Goal: Information Seeking & Learning: Learn about a topic

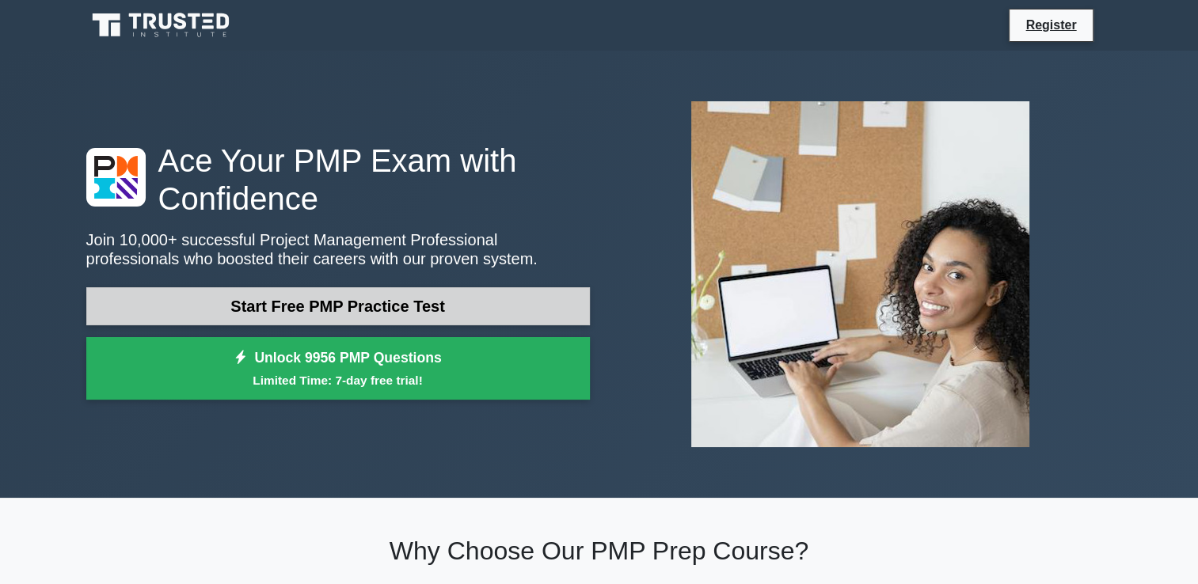
click at [482, 287] on link "Start Free PMP Practice Test" at bounding box center [338, 306] width 504 height 38
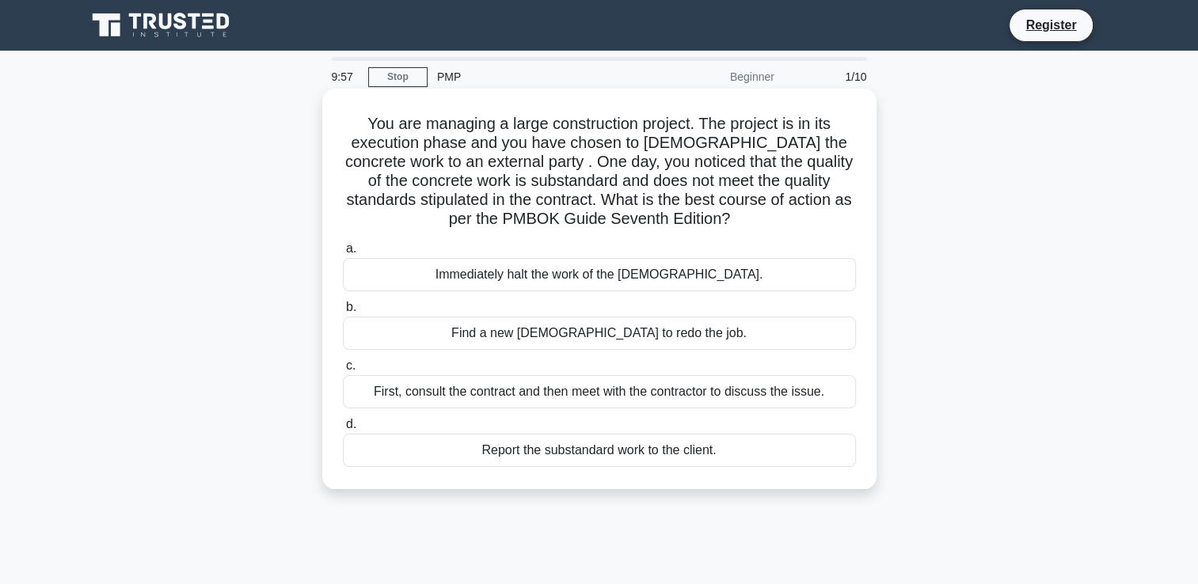
click at [598, 274] on div "Immediately halt the work of the contractor." at bounding box center [599, 274] width 513 height 33
click at [343, 254] on input "a. Immediately halt the work of the contractor." at bounding box center [343, 249] width 0 height 10
